Goal: Task Accomplishment & Management: Manage account settings

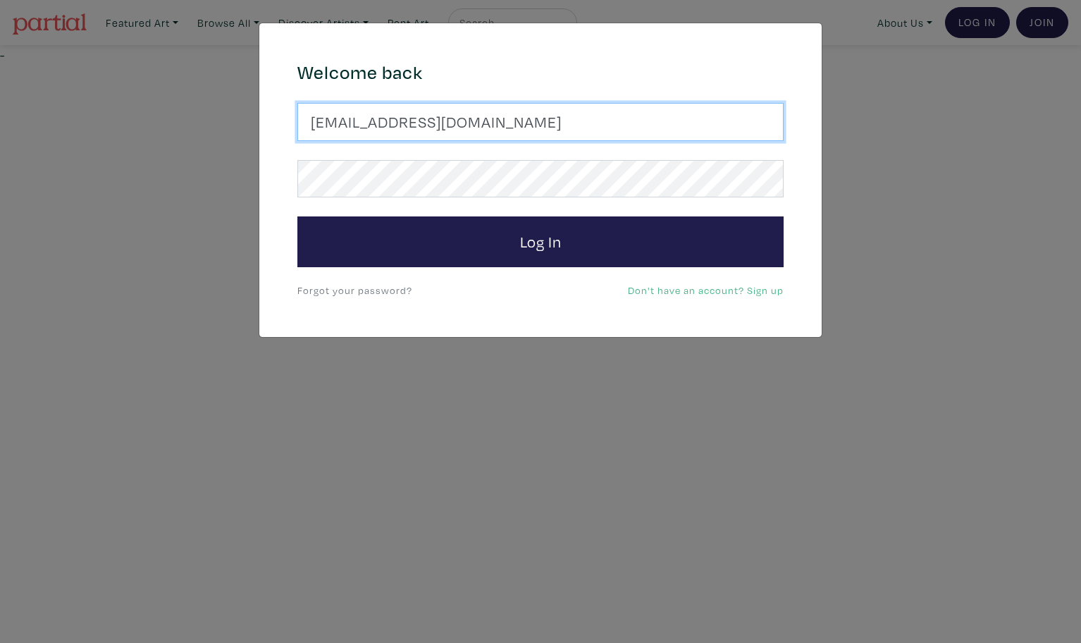
type input "latourt@dianaartist.ca"
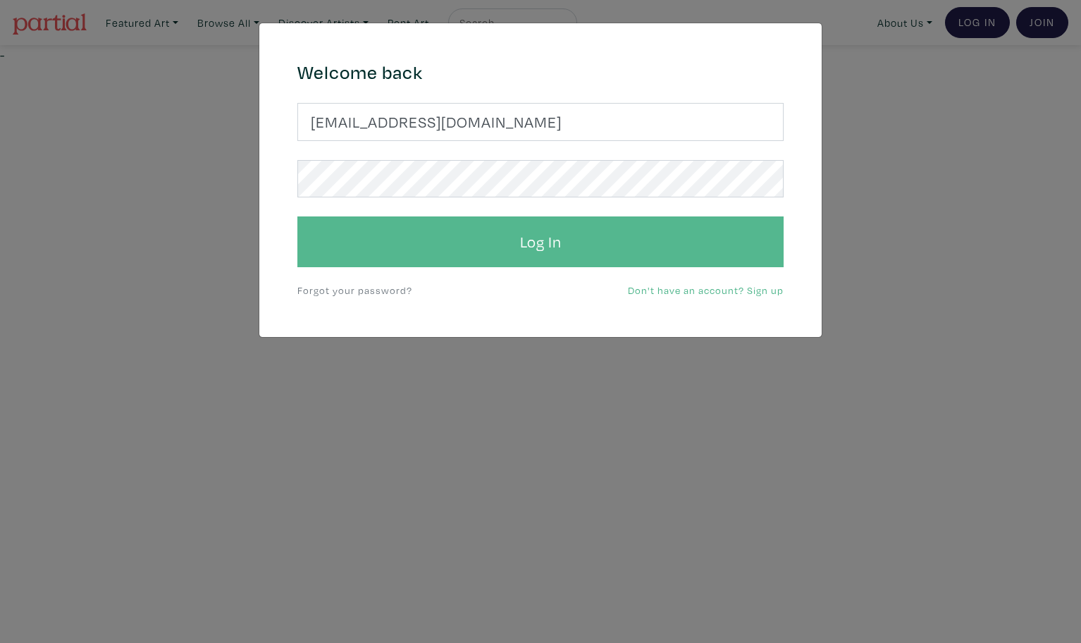
click at [566, 248] on button "Log In" at bounding box center [540, 241] width 486 height 51
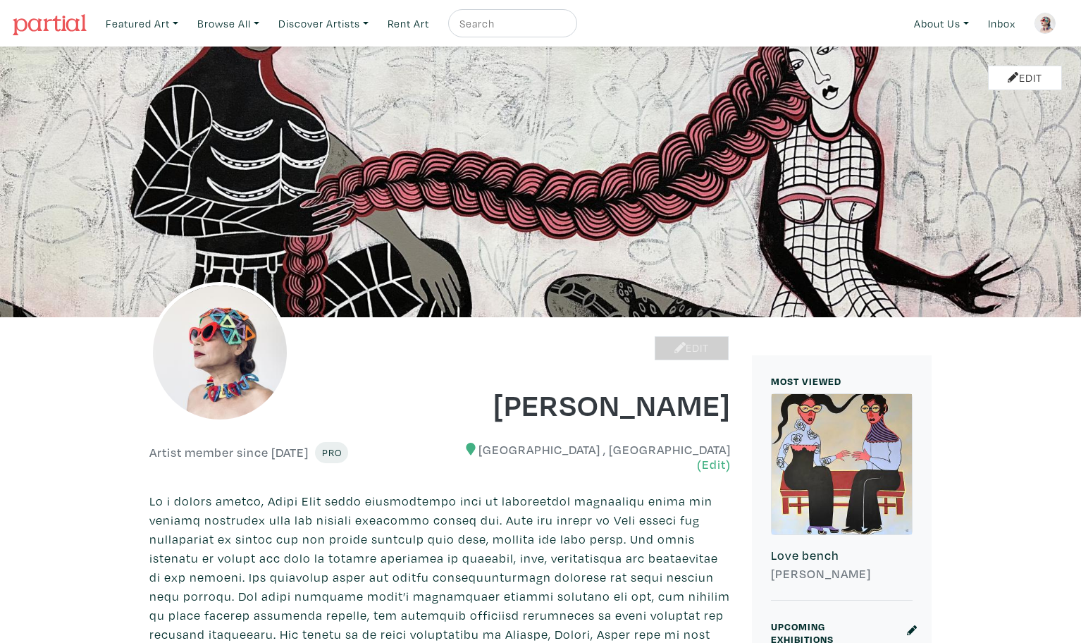
click at [682, 347] on link "Edit" at bounding box center [692, 348] width 74 height 25
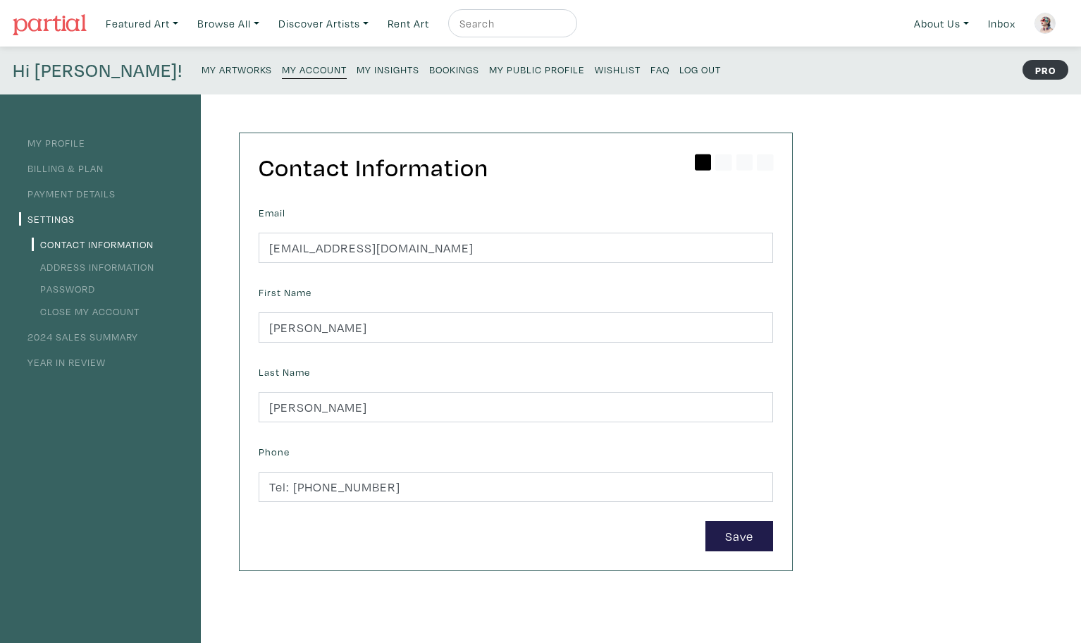
click at [201, 67] on small "My Artworks" at bounding box center [236, 69] width 70 height 13
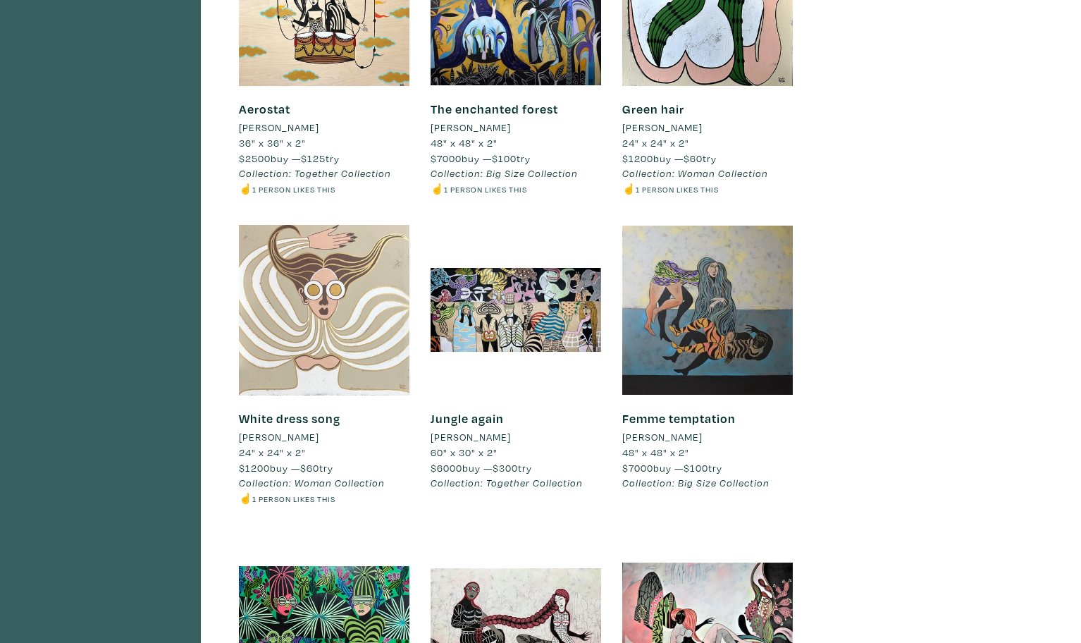
scroll to position [3621, 0]
click at [333, 256] on div at bounding box center [324, 309] width 170 height 170
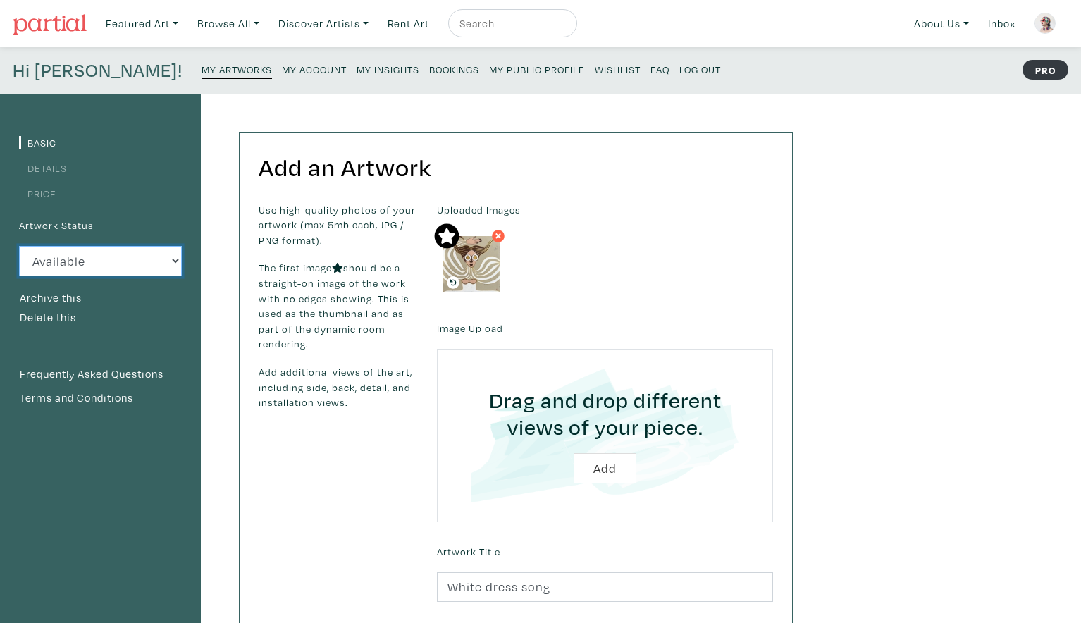
select select "3"
click at [201, 73] on small "My Artworks" at bounding box center [236, 69] width 70 height 13
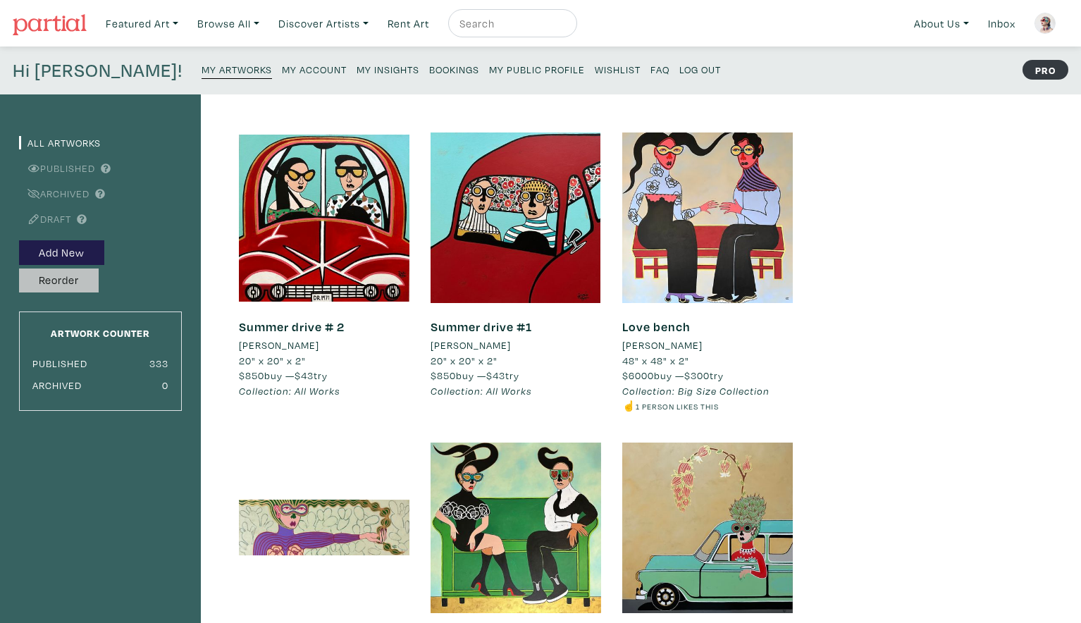
click at [61, 277] on button "Reorder" at bounding box center [59, 280] width 80 height 25
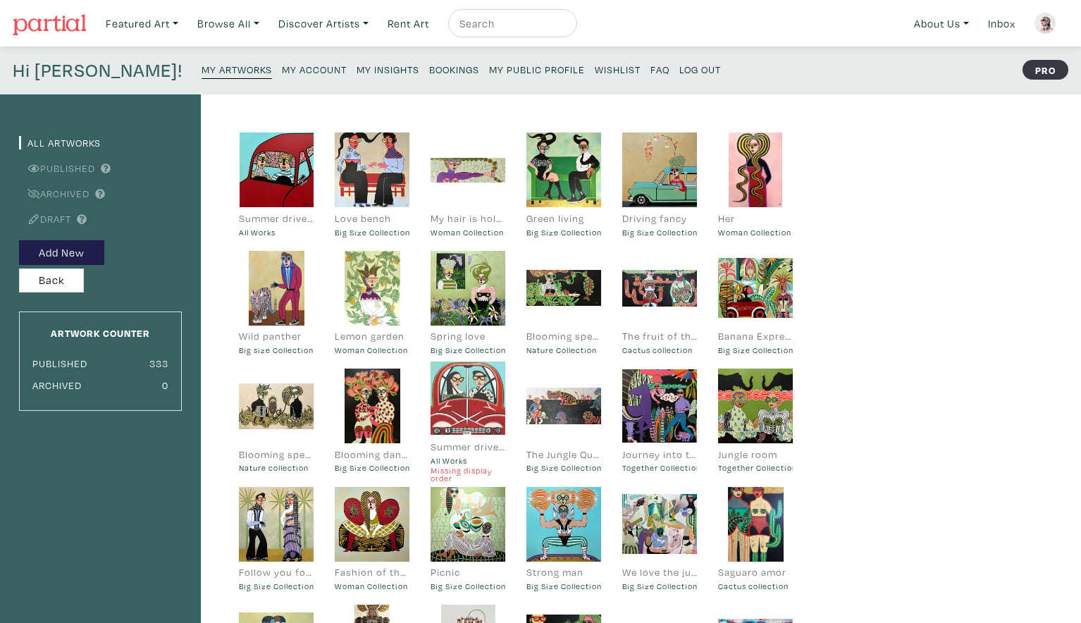
drag, startPoint x: 272, startPoint y: 173, endPoint x: 464, endPoint y: 401, distance: 298.0
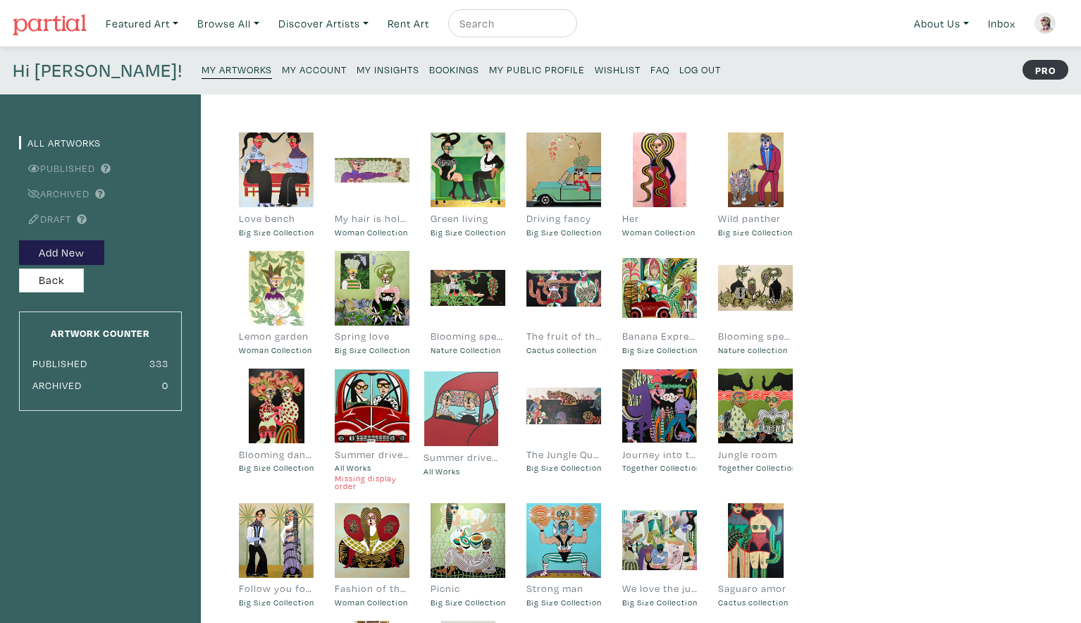
drag, startPoint x: 266, startPoint y: 163, endPoint x: 451, endPoint y: 402, distance: 301.9
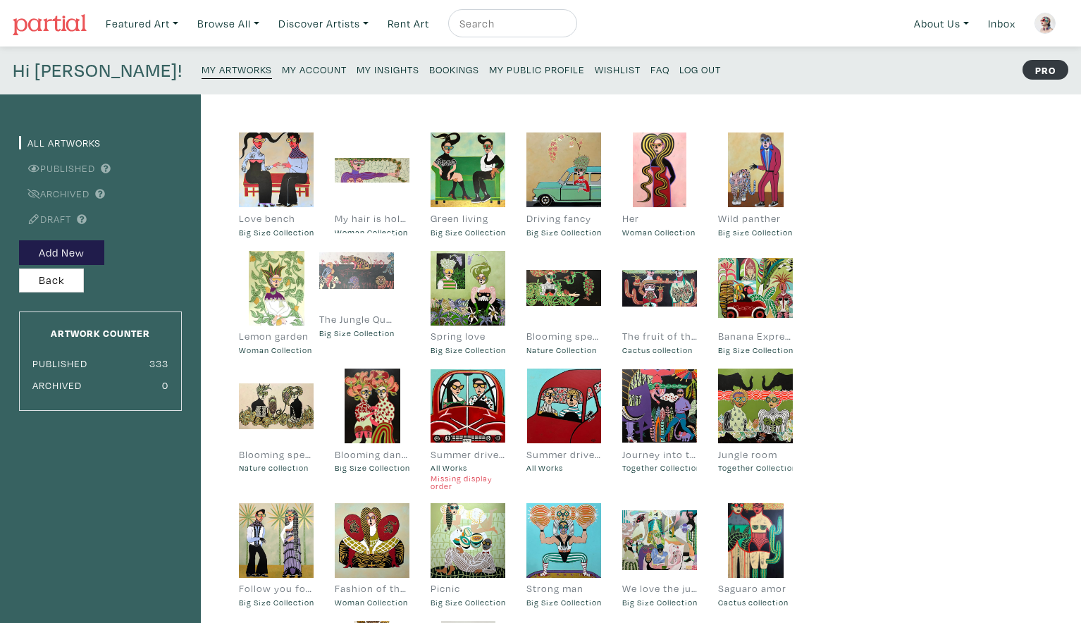
drag, startPoint x: 566, startPoint y: 403, endPoint x: 360, endPoint y: 274, distance: 242.8
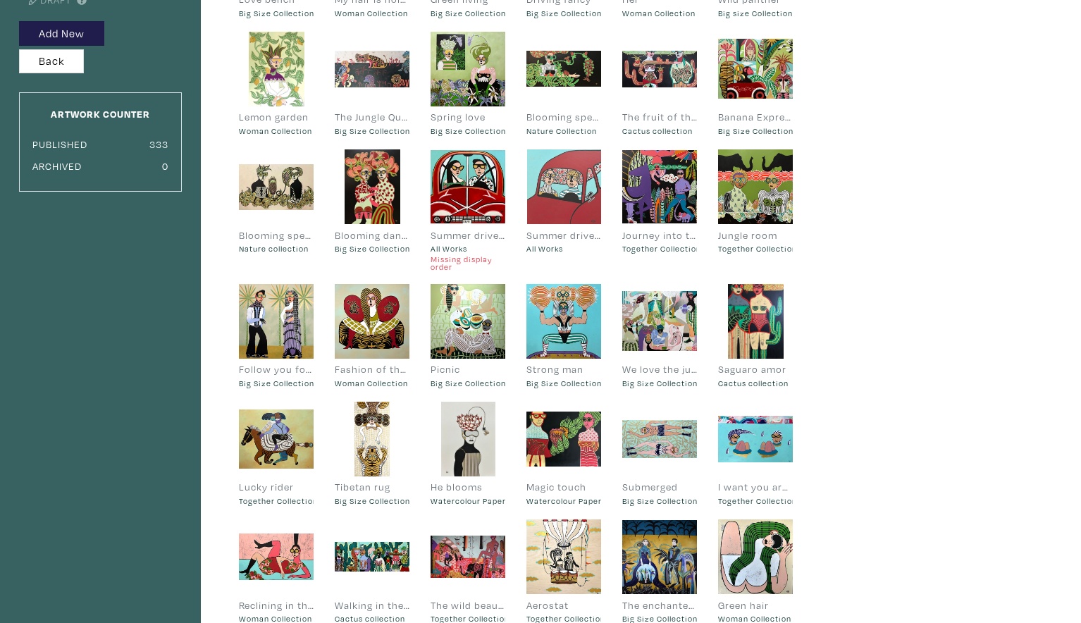
scroll to position [229, 0]
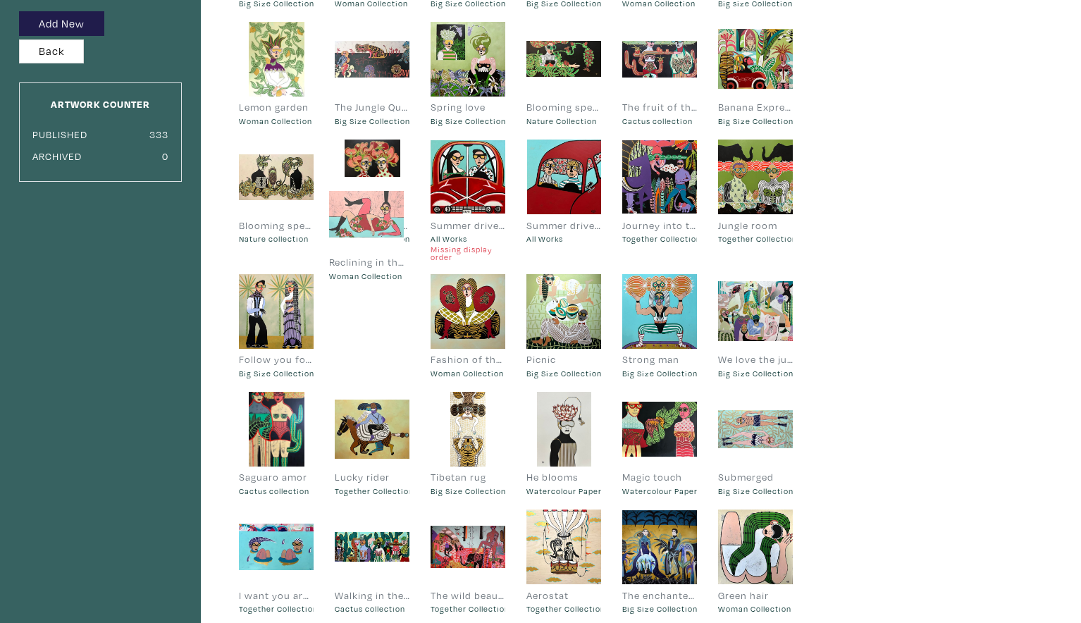
drag, startPoint x: 271, startPoint y: 540, endPoint x: 361, endPoint y: 212, distance: 340.5
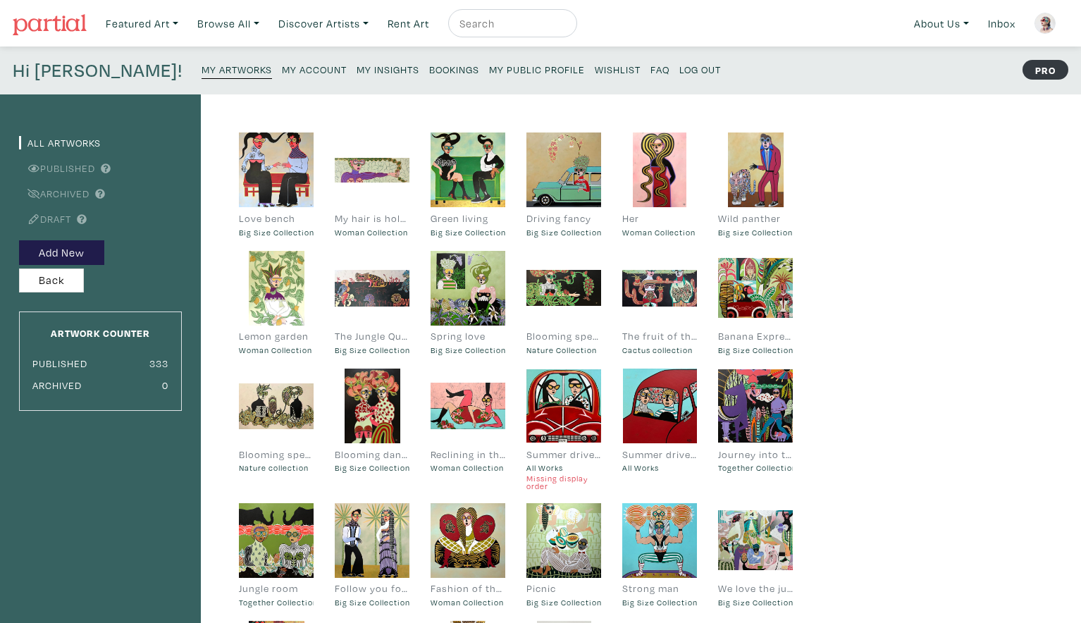
scroll to position [0, 0]
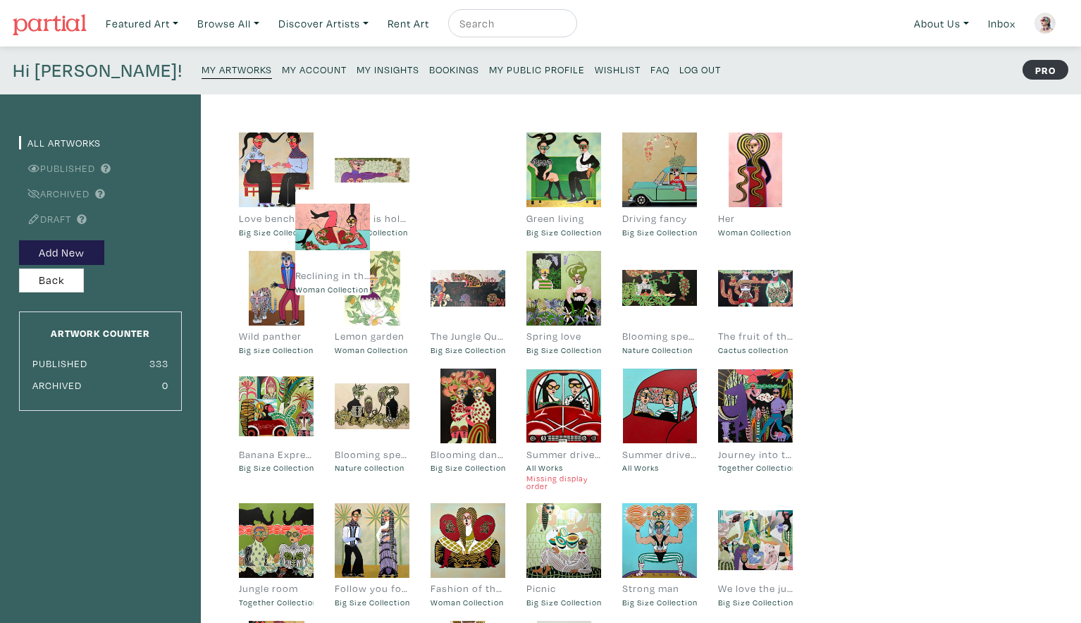
drag, startPoint x: 460, startPoint y: 388, endPoint x: 341, endPoint y: 225, distance: 202.2
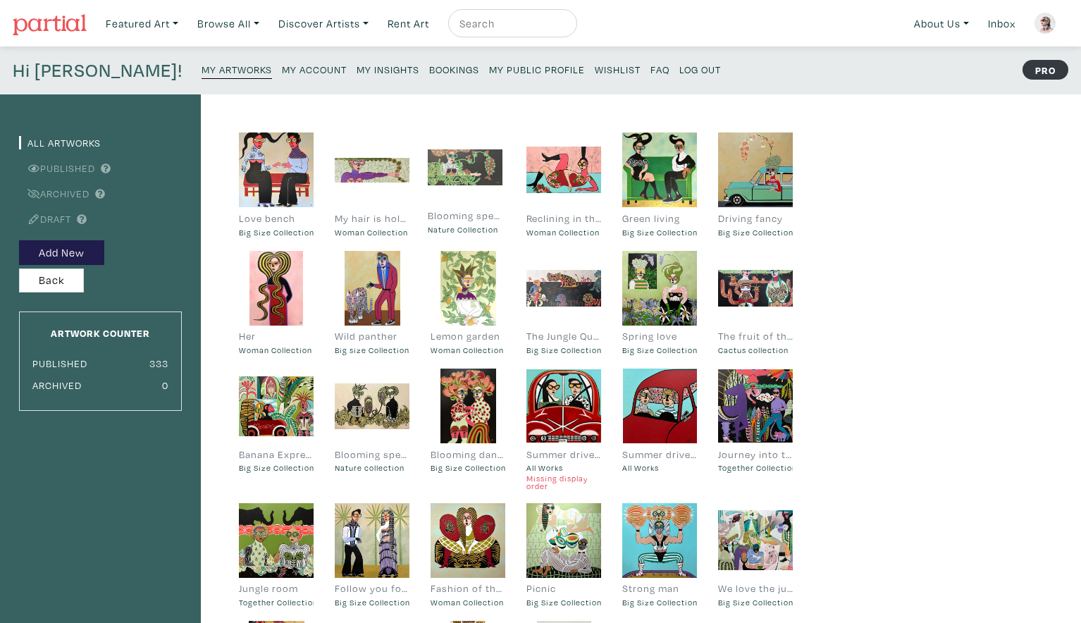
drag, startPoint x: 676, startPoint y: 292, endPoint x: 481, endPoint y: 172, distance: 228.4
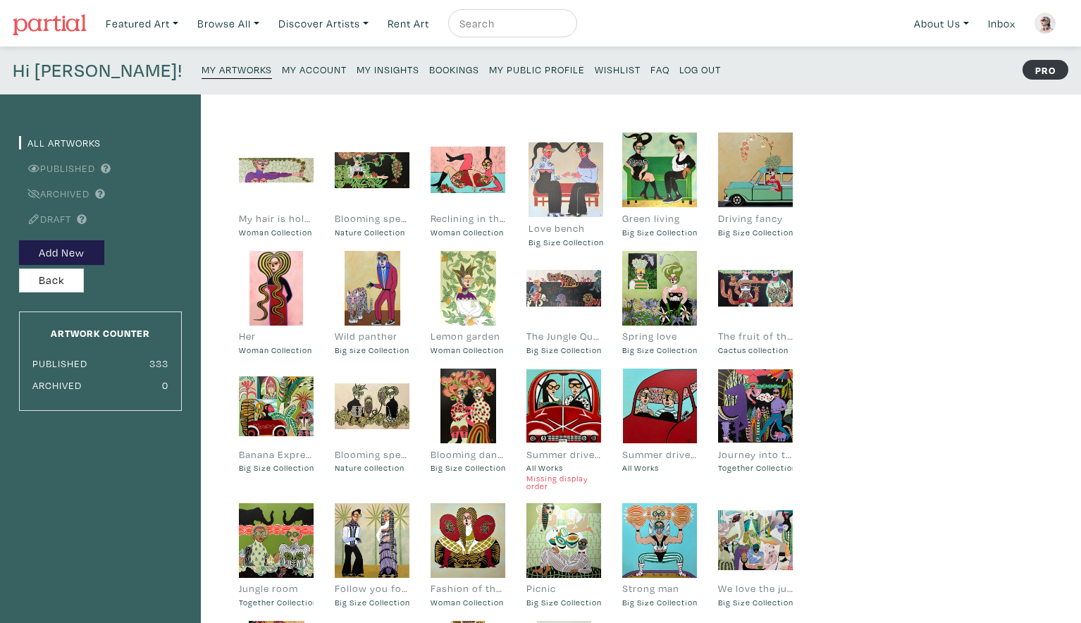
drag, startPoint x: 271, startPoint y: 161, endPoint x: 560, endPoint y: 170, distance: 289.0
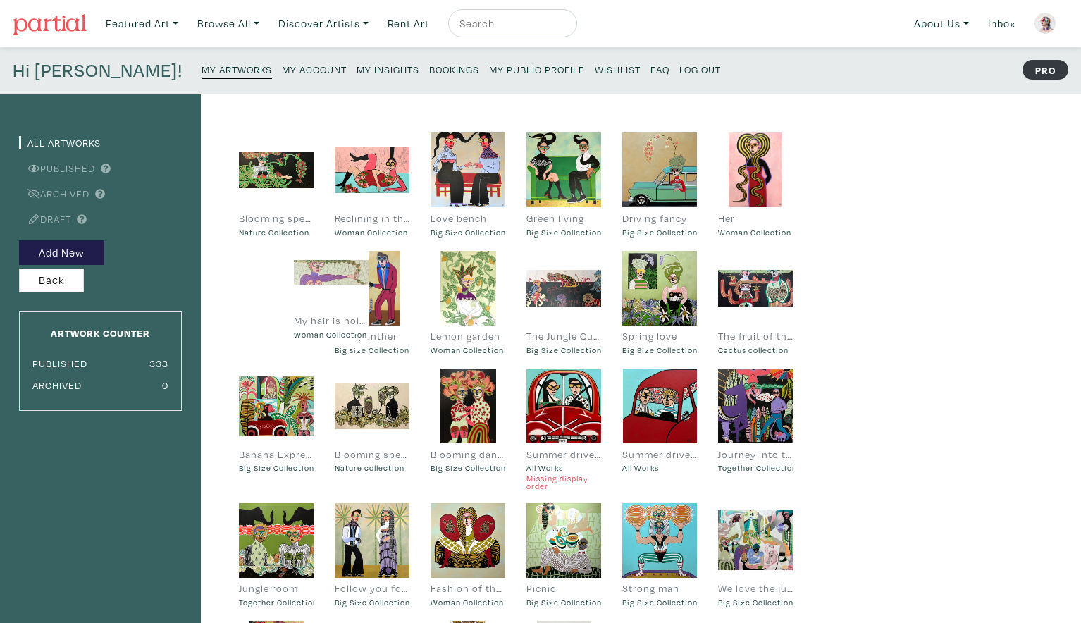
drag, startPoint x: 271, startPoint y: 166, endPoint x: 326, endPoint y: 268, distance: 116.0
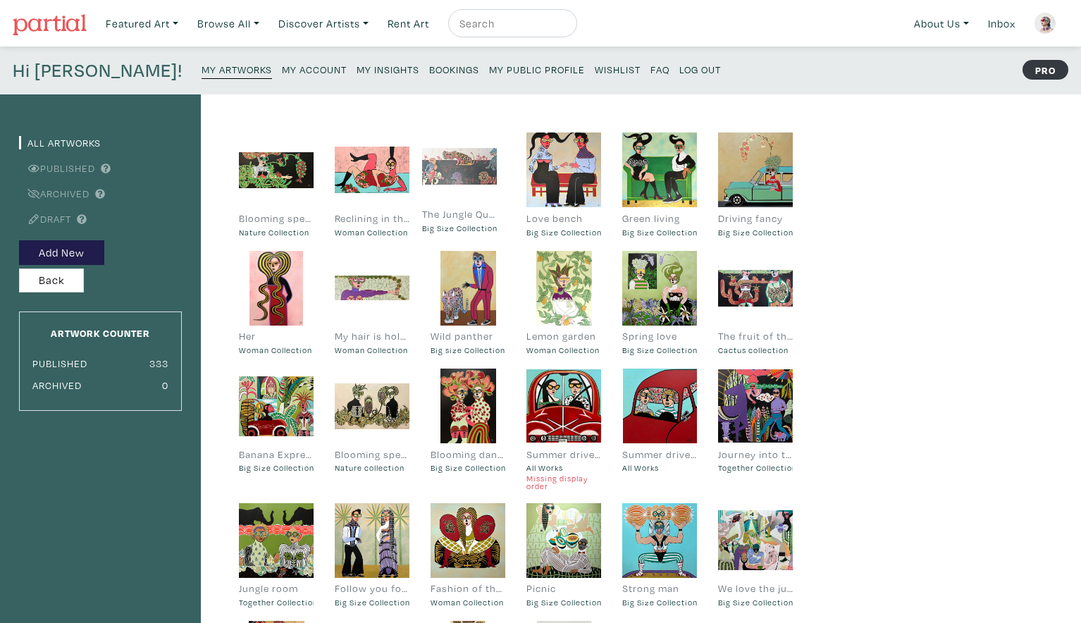
drag, startPoint x: 569, startPoint y: 285, endPoint x: 465, endPoint y: 164, distance: 159.9
